Goal: Use online tool/utility: Utilize a website feature to perform a specific function

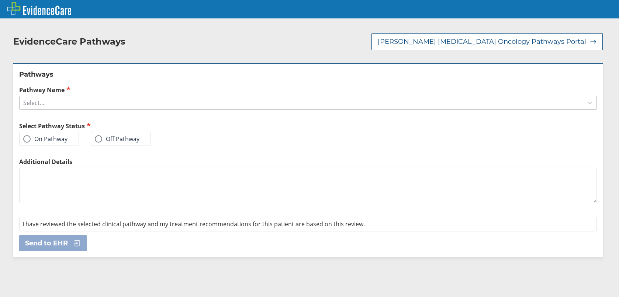
click at [169, 102] on div "Select..." at bounding box center [301, 103] width 563 height 13
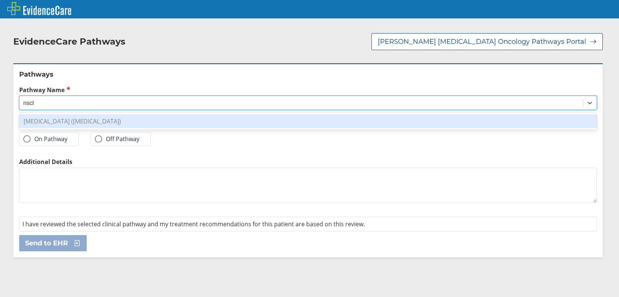
click at [160, 120] on div "[MEDICAL_DATA] ([MEDICAL_DATA])" at bounding box center [308, 121] width 578 height 14
type input "nscl"
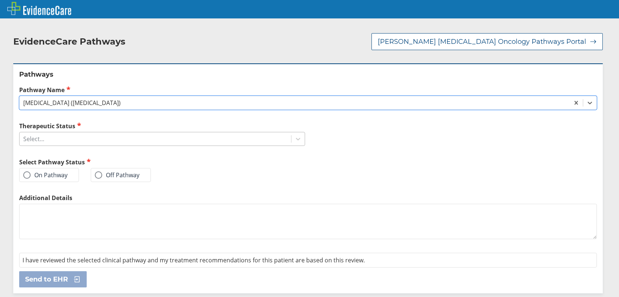
click at [139, 133] on div "Select..." at bounding box center [156, 139] width 272 height 13
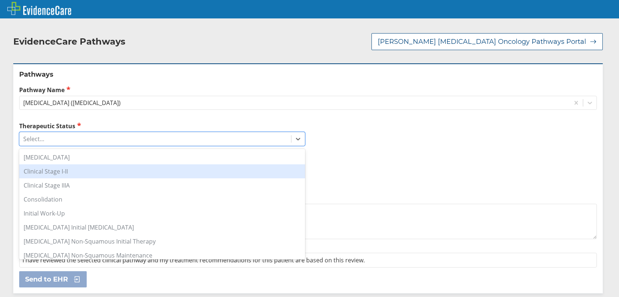
click at [120, 171] on div "Clinical Stage I-II" at bounding box center [162, 172] width 286 height 14
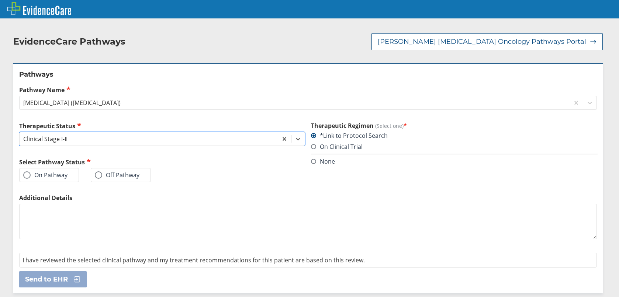
click at [26, 176] on span at bounding box center [26, 175] width 7 height 7
click at [0, 0] on input "On Pathway" at bounding box center [0, 0] width 0 height 0
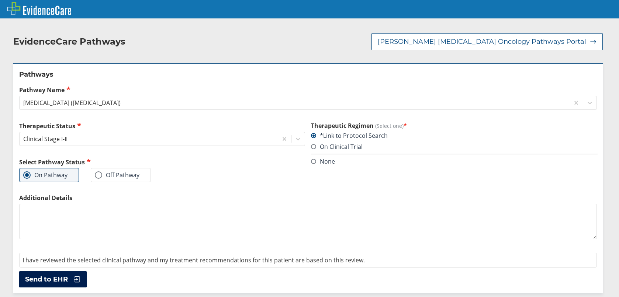
click at [52, 283] on span "Send to EHR" at bounding box center [46, 279] width 43 height 9
